Goal: Communication & Community: Answer question/provide support

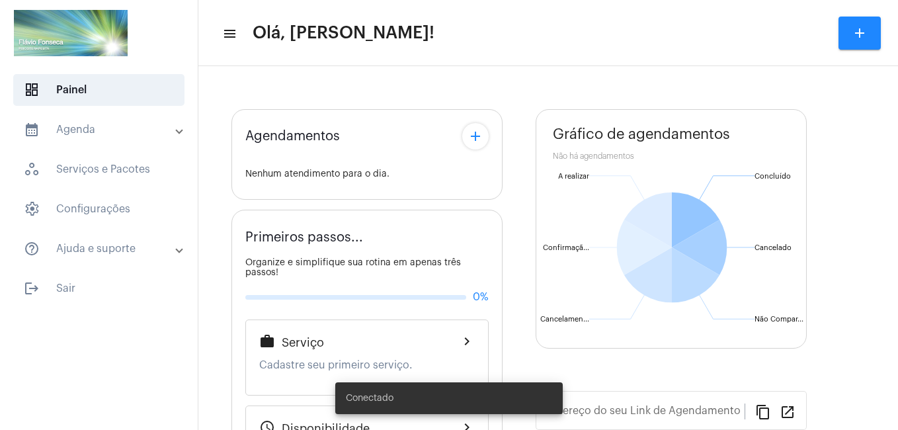
type input "[URL][DOMAIN_NAME]"
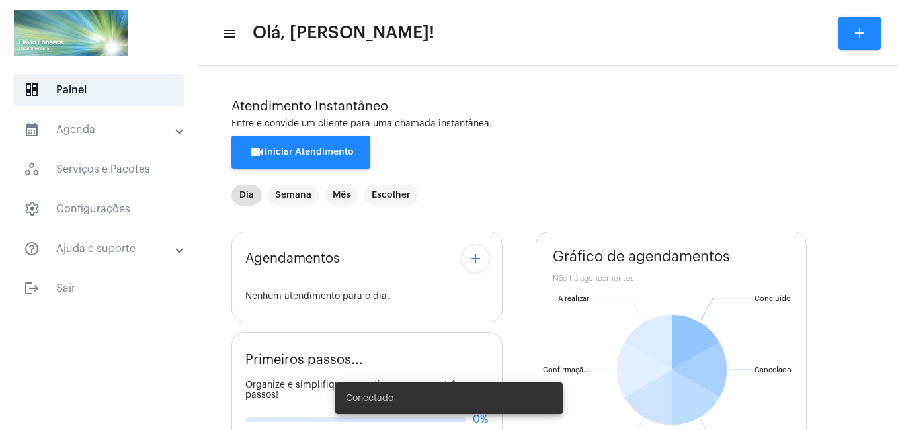
click at [337, 155] on span "videocam Iniciar Atendimento" at bounding box center [300, 151] width 105 height 9
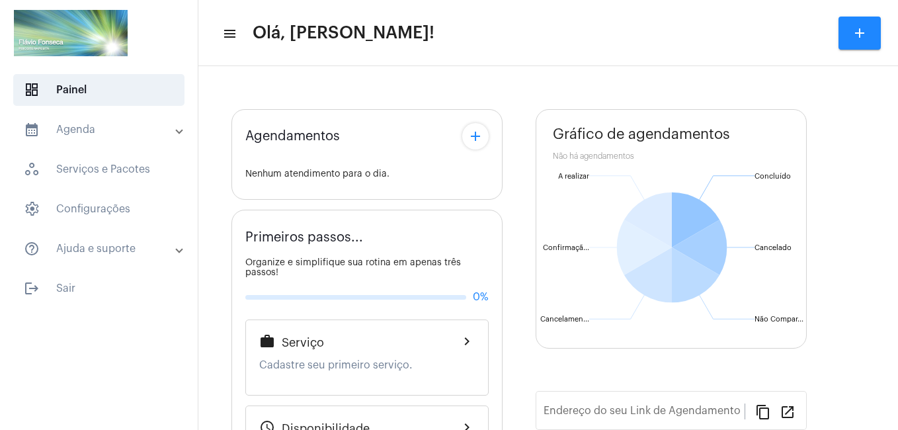
type input "[URL][DOMAIN_NAME]"
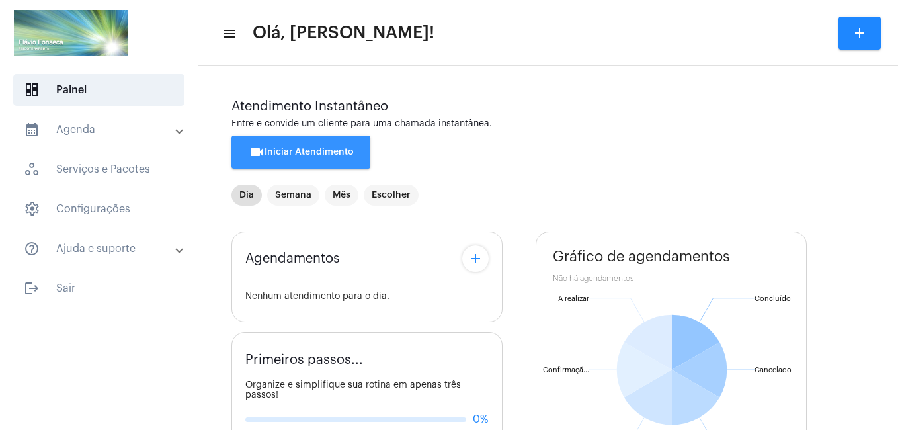
click at [293, 145] on button "videocam Iniciar Atendimento" at bounding box center [300, 151] width 139 height 33
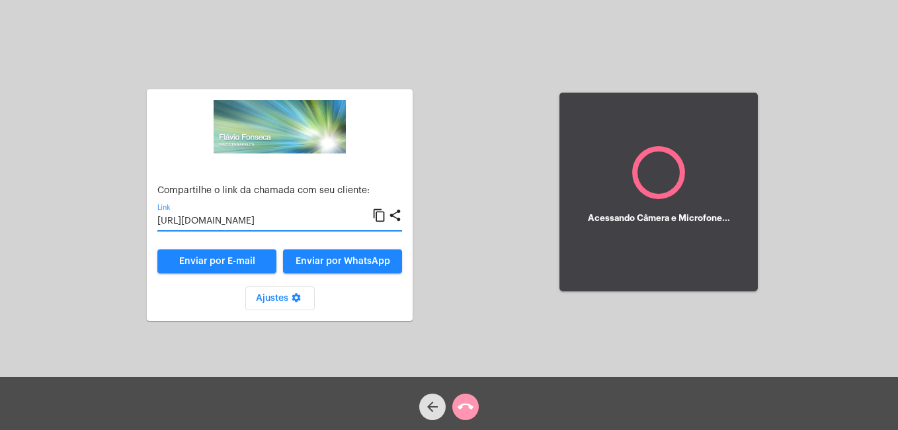
click at [274, 220] on input "[URL][DOMAIN_NAME]" at bounding box center [264, 221] width 215 height 11
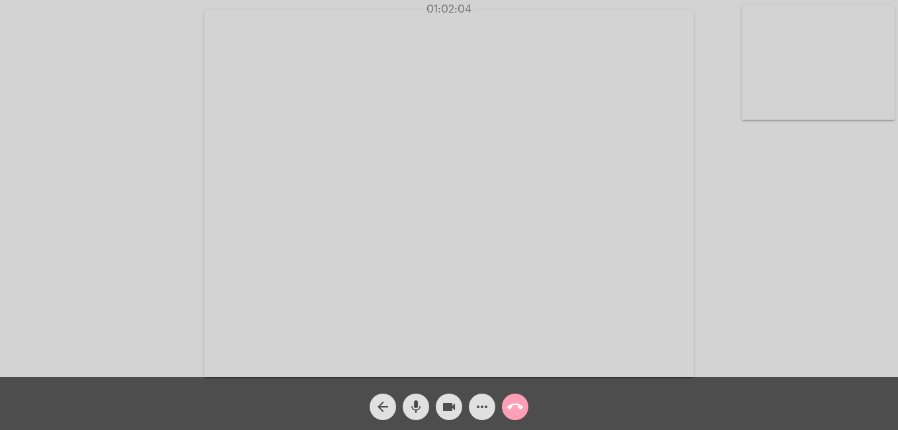
click at [517, 410] on mat-icon "call_end" at bounding box center [515, 407] width 16 height 16
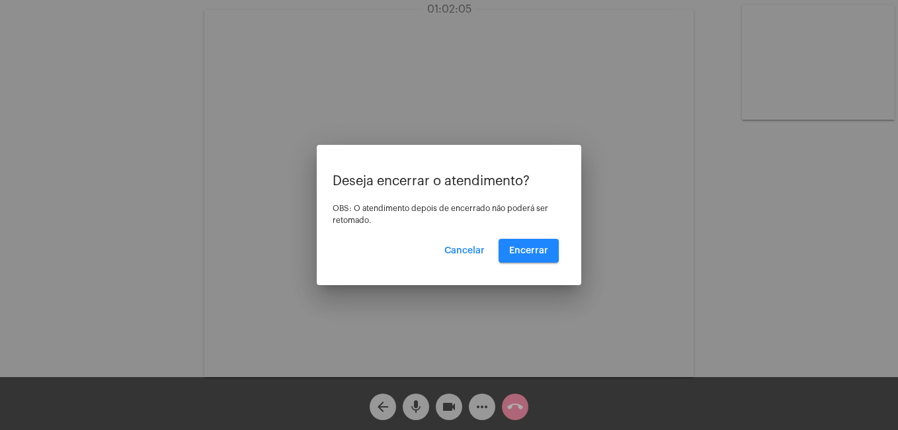
click at [542, 263] on mat-dialog-container "Deseja encerrar o atendimento? OBS: O atendimento depois de encerrado não poder…" at bounding box center [449, 215] width 264 height 140
click at [542, 252] on span "Encerrar" at bounding box center [528, 250] width 39 height 9
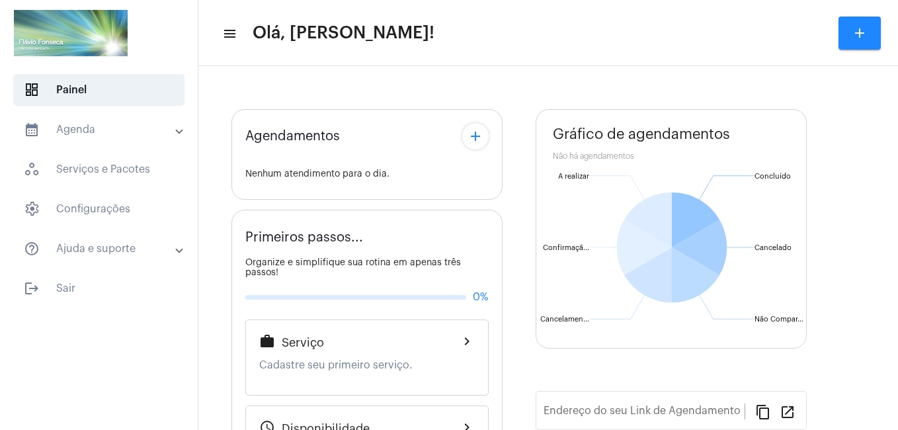
type input "[URL][DOMAIN_NAME]"
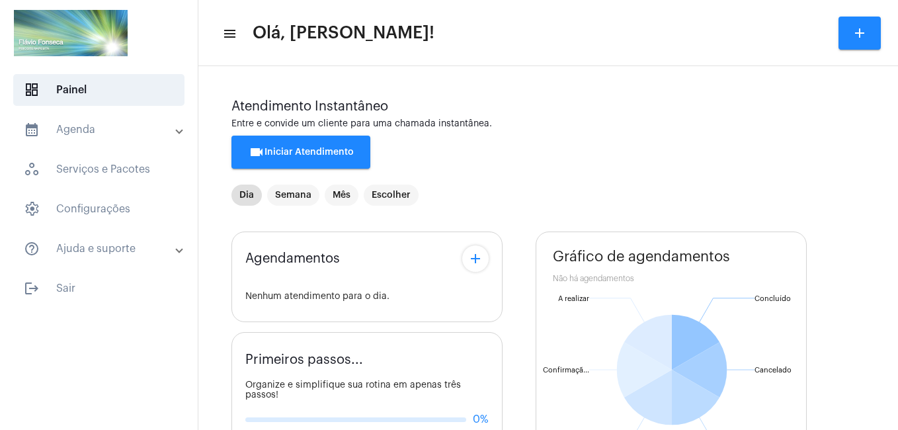
click at [347, 150] on span "videocam Iniciar Atendimento" at bounding box center [300, 151] width 105 height 9
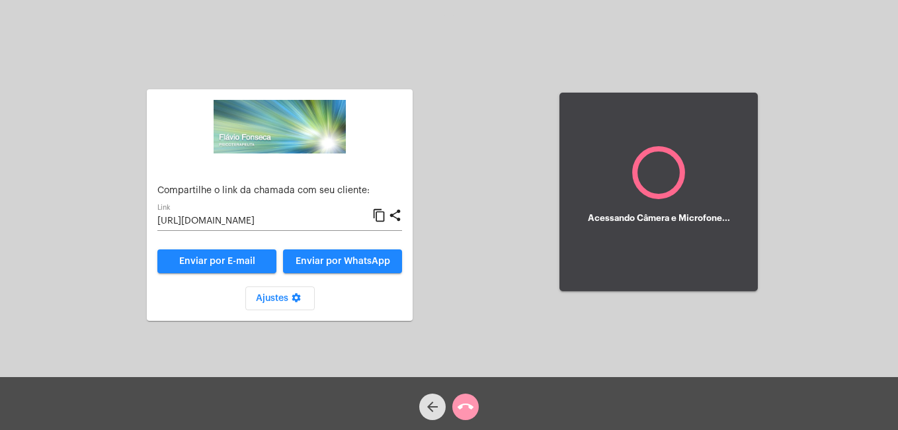
click at [319, 222] on input "[URL][DOMAIN_NAME]" at bounding box center [264, 221] width 215 height 11
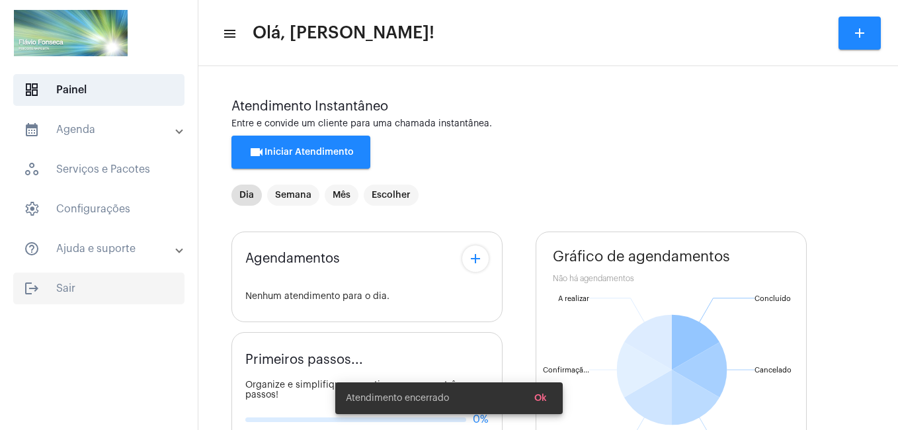
click at [57, 288] on span "logout Sair" at bounding box center [98, 288] width 171 height 32
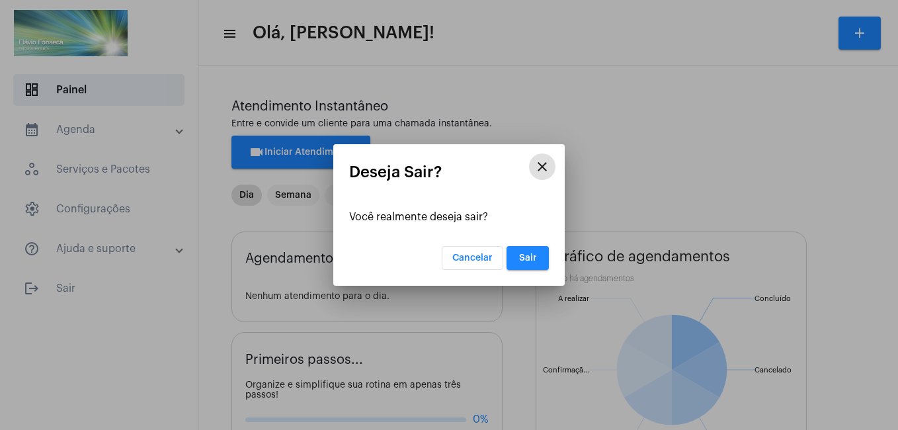
click at [527, 258] on span "Sair" at bounding box center [528, 257] width 18 height 9
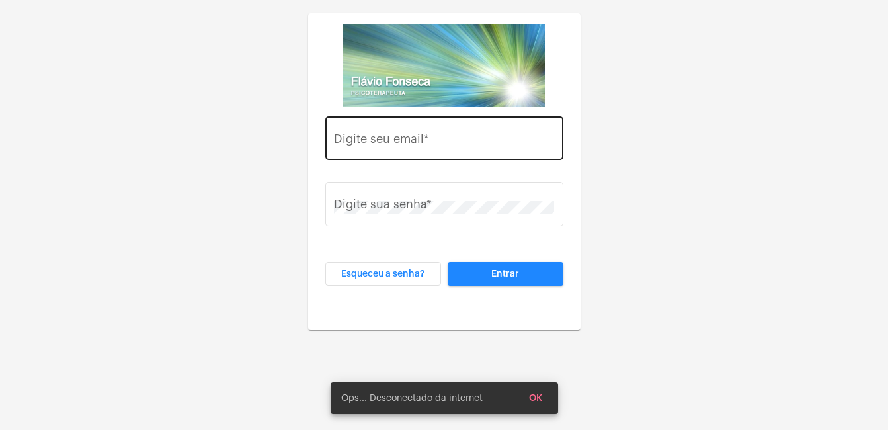
click at [417, 140] on input "Digite seu email *" at bounding box center [444, 141] width 220 height 13
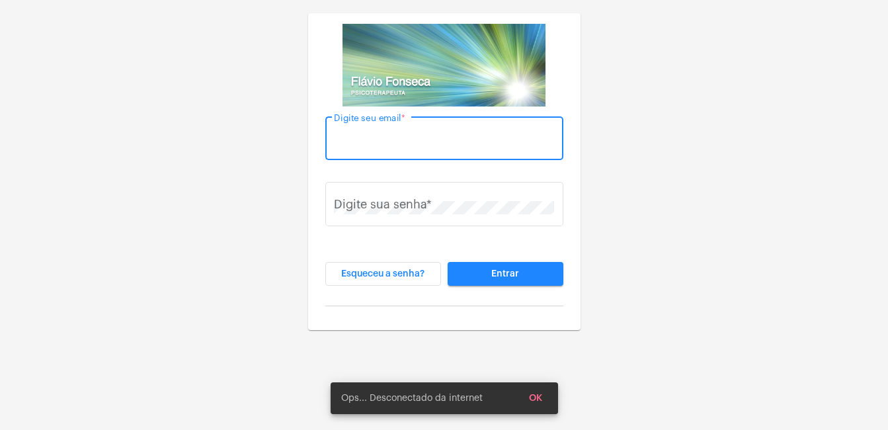
type input "[EMAIL_ADDRESS][DOMAIN_NAME]"
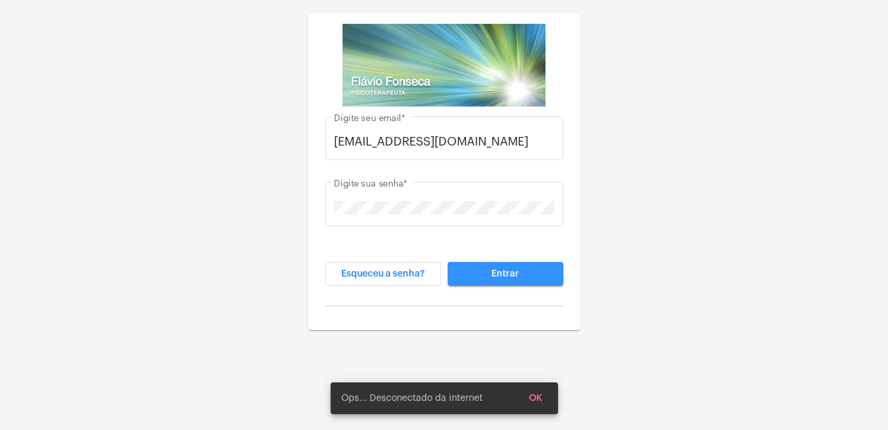
click at [504, 272] on span "Entrar" at bounding box center [505, 273] width 28 height 9
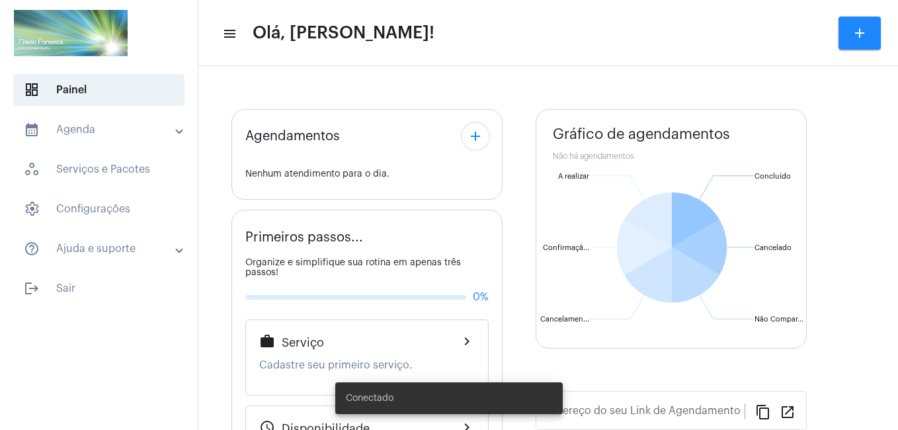
type input "[URL][DOMAIN_NAME]"
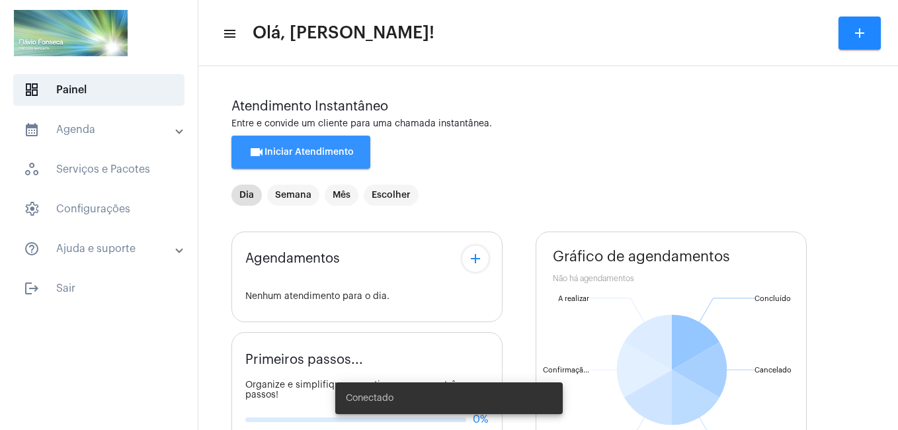
click at [305, 151] on span "videocam Iniciar Atendimento" at bounding box center [300, 151] width 105 height 9
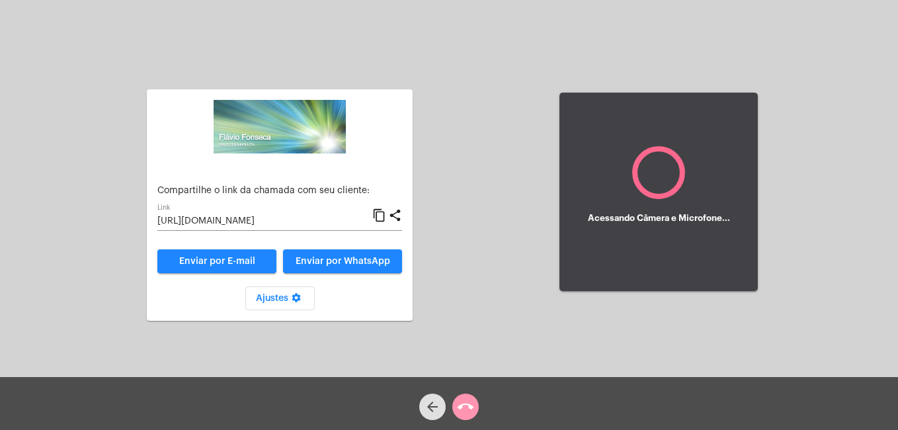
click at [284, 221] on input "[URL][DOMAIN_NAME]" at bounding box center [264, 221] width 215 height 11
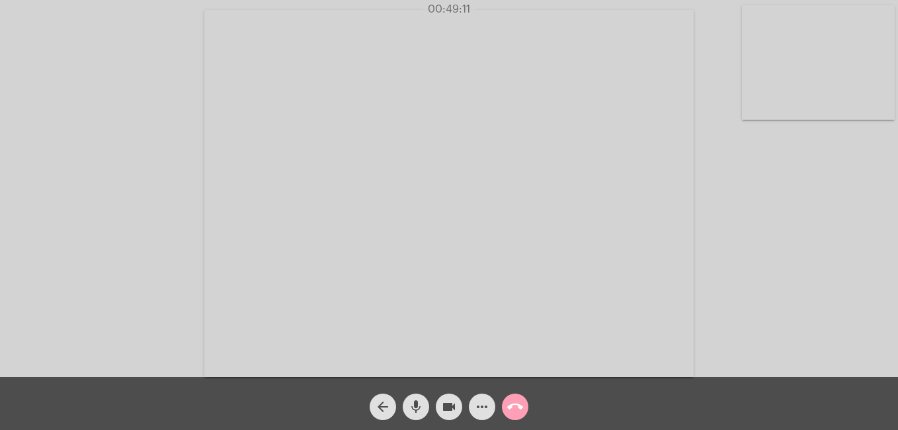
click at [516, 404] on mat-icon "call_end" at bounding box center [515, 407] width 16 height 16
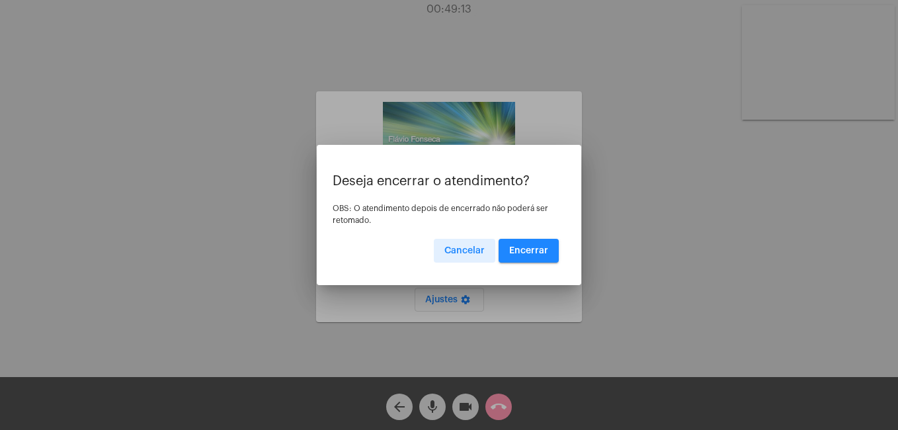
click at [524, 255] on button "Encerrar" at bounding box center [528, 251] width 60 height 24
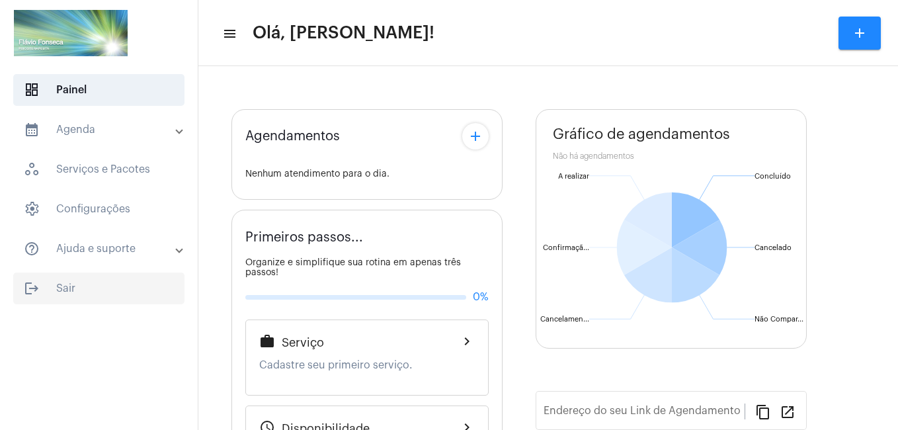
type input "[URL][DOMAIN_NAME]"
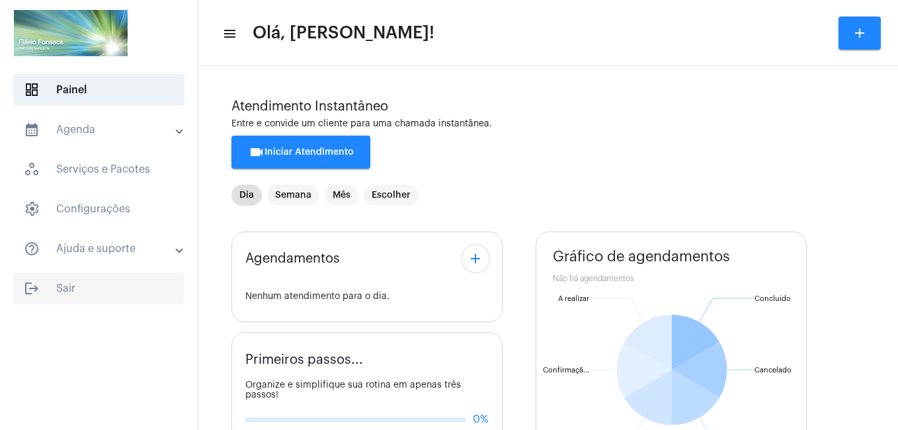
click at [69, 287] on span "logout Sair" at bounding box center [98, 288] width 171 height 32
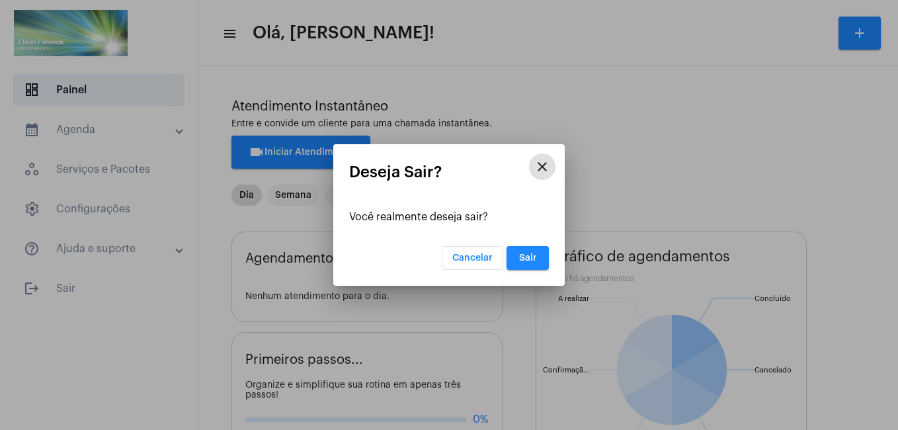
click at [521, 256] on span "Sair" at bounding box center [528, 257] width 18 height 9
